Goal: Find specific page/section: Find specific page/section

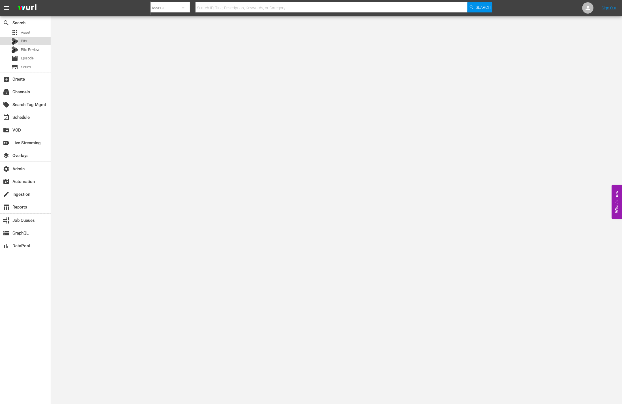
click at [36, 40] on div "Bits" at bounding box center [25, 41] width 51 height 8
click at [37, 32] on div "apps Asset" at bounding box center [25, 33] width 51 height 8
click at [39, 33] on div "apps Asset" at bounding box center [25, 33] width 51 height 8
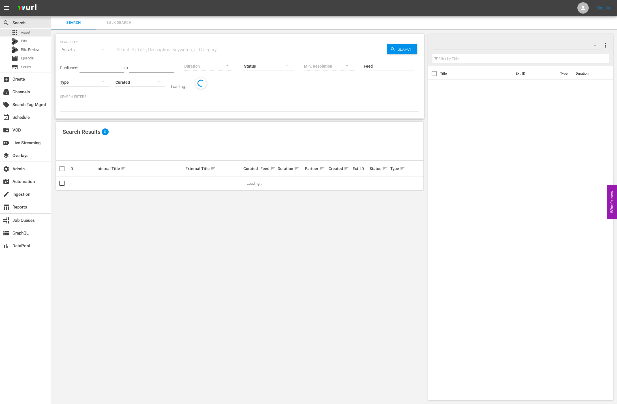
click at [152, 50] on input "text" at bounding box center [250, 50] width 271 height 14
paste input "[PERSON_NAME] and [PERSON_NAME]'s BBQ Barn"
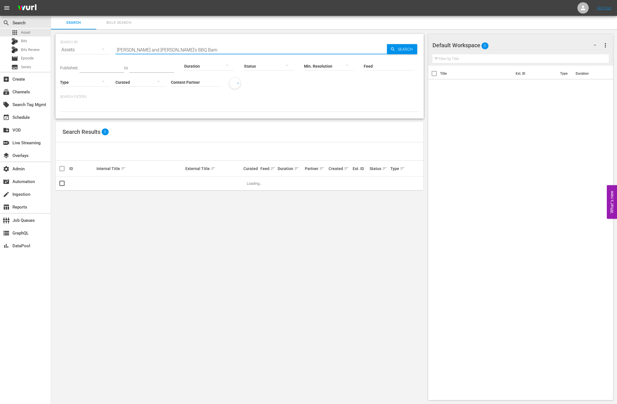
type input "[PERSON_NAME] and [PERSON_NAME]'s BBQ Barn"
click at [395, 52] on span "Search" at bounding box center [406, 49] width 22 height 10
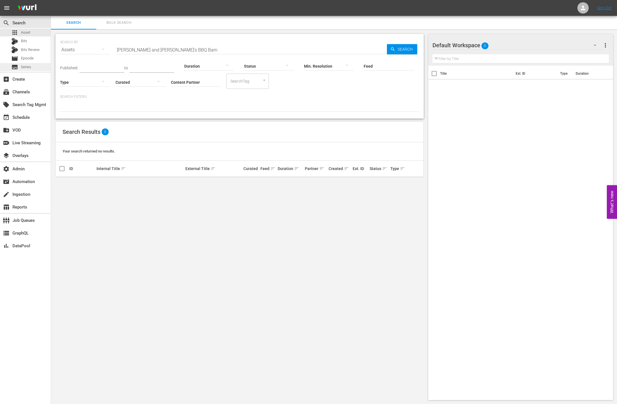
click at [37, 65] on div "subtitles Series" at bounding box center [25, 67] width 51 height 8
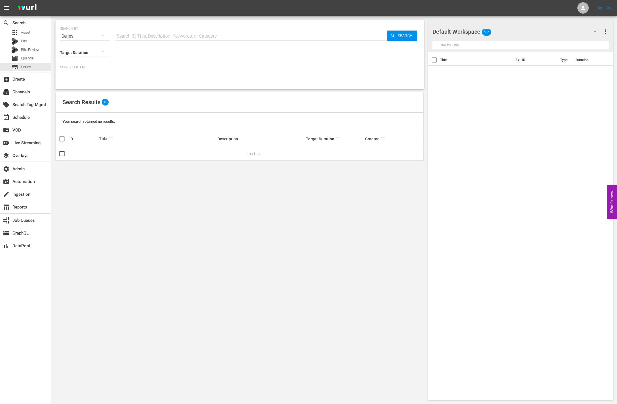
click at [182, 35] on input "text" at bounding box center [250, 36] width 271 height 14
paste input "[PERSON_NAME] and [PERSON_NAME]'s BBQ Barn"
type input "[PERSON_NAME] and [PERSON_NAME]'s BBQ Barn"
click at [400, 35] on span "Search" at bounding box center [406, 36] width 22 height 10
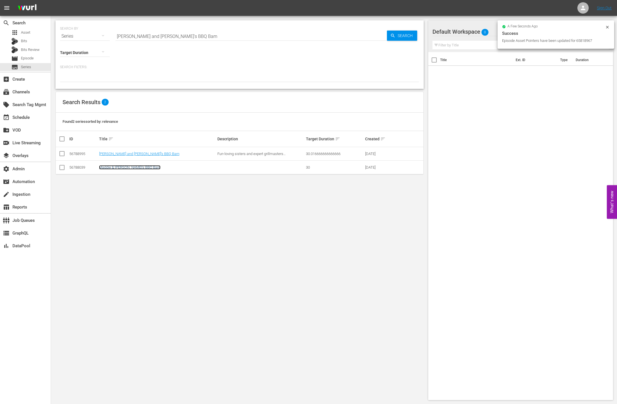
click at [132, 166] on link "Maddie & [PERSON_NAME]'s BBQ Barn" at bounding box center [129, 167] width 61 height 4
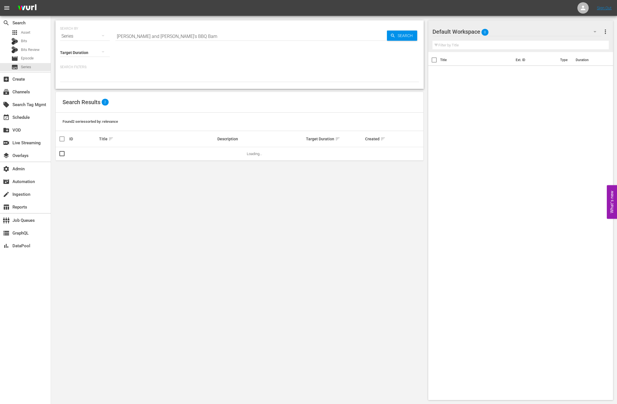
drag, startPoint x: 193, startPoint y: 43, endPoint x: 192, endPoint y: 40, distance: 3.3
click at [192, 42] on div "SEARCH BY Search By Series Search ID, Title, Description, Keywords, or Category…" at bounding box center [239, 54] width 368 height 68
click at [415, 32] on span "Search" at bounding box center [406, 36] width 22 height 10
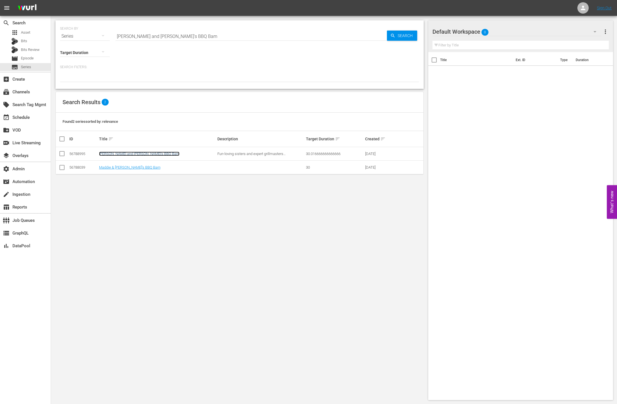
click at [134, 154] on link "[PERSON_NAME] and [PERSON_NAME]'s BBQ Barn" at bounding box center [139, 154] width 80 height 4
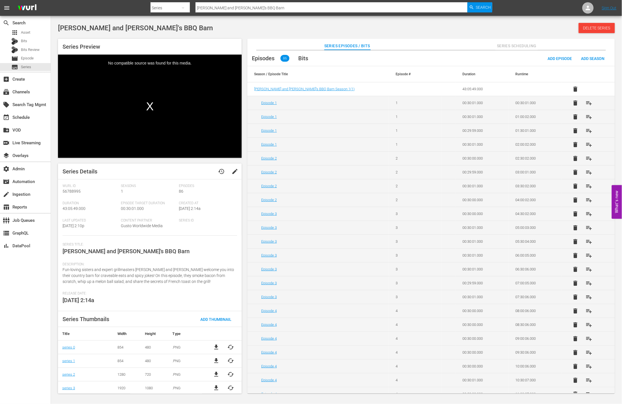
click at [359, 65] on div "Episodes 86 Bits Add Episode Add Season" at bounding box center [431, 58] width 368 height 16
click at [503, 46] on span "Series Scheduling" at bounding box center [517, 45] width 42 height 7
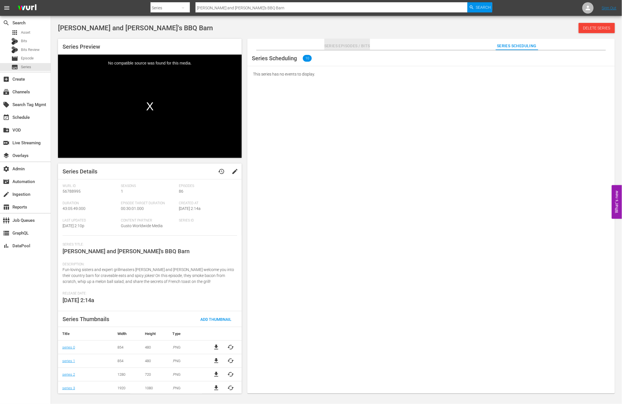
click at [357, 47] on span "Series Episodes / Bits" at bounding box center [347, 45] width 46 height 7
